Goal: Navigation & Orientation: Find specific page/section

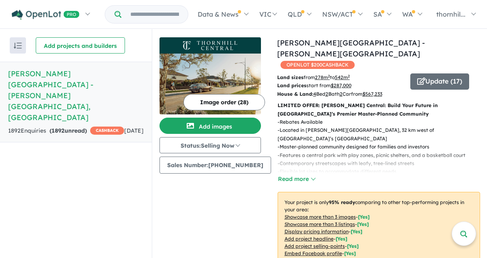
scroll to position [360, 0]
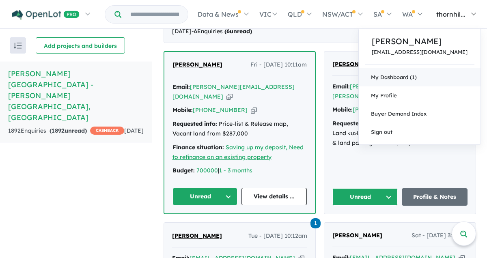
click at [416, 80] on link "My Dashboard (1)" at bounding box center [420, 77] width 122 height 18
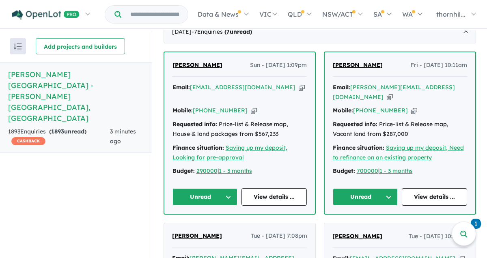
scroll to position [367, 0]
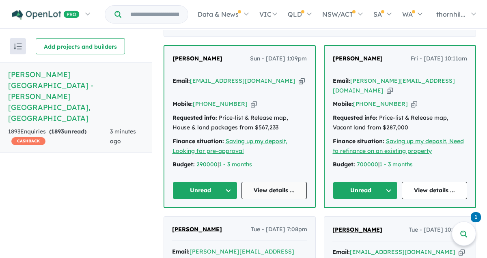
click at [277, 182] on link "View details ..." at bounding box center [274, 190] width 65 height 17
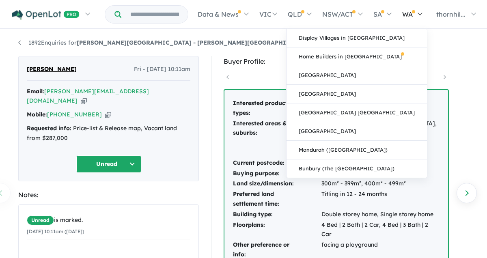
scroll to position [32, 0]
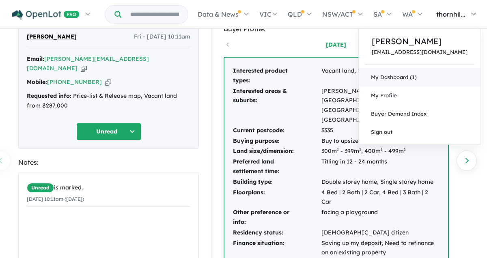
click at [415, 76] on link "My Dashboard (1)" at bounding box center [420, 77] width 122 height 18
